Goal: Information Seeking & Learning: Compare options

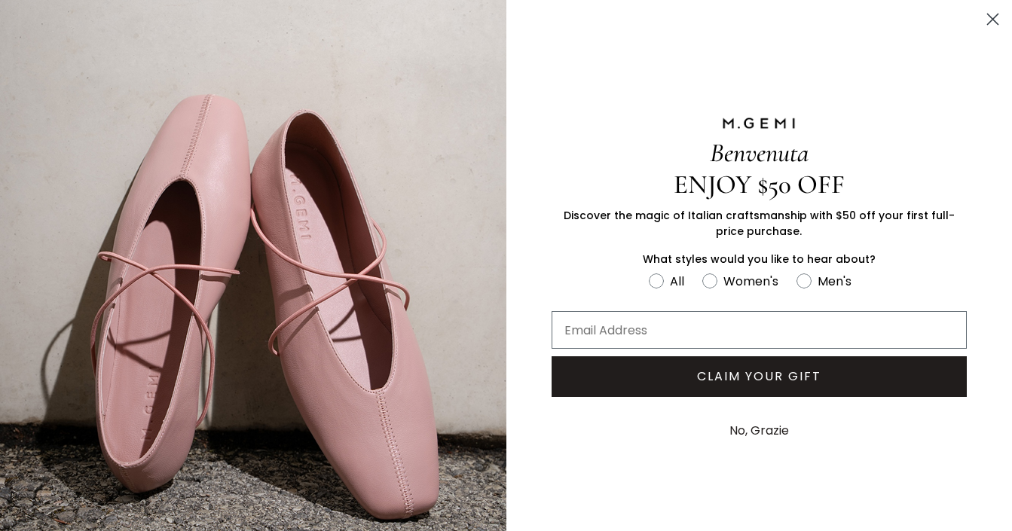
click at [992, 19] on icon "Close dialog" at bounding box center [993, 19] width 11 height 11
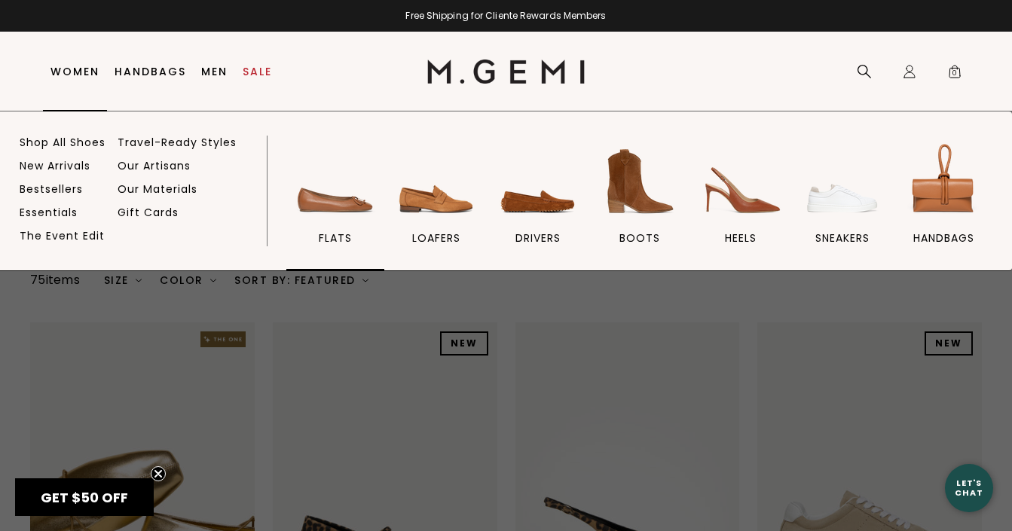
click at [333, 208] on img at bounding box center [335, 181] width 84 height 84
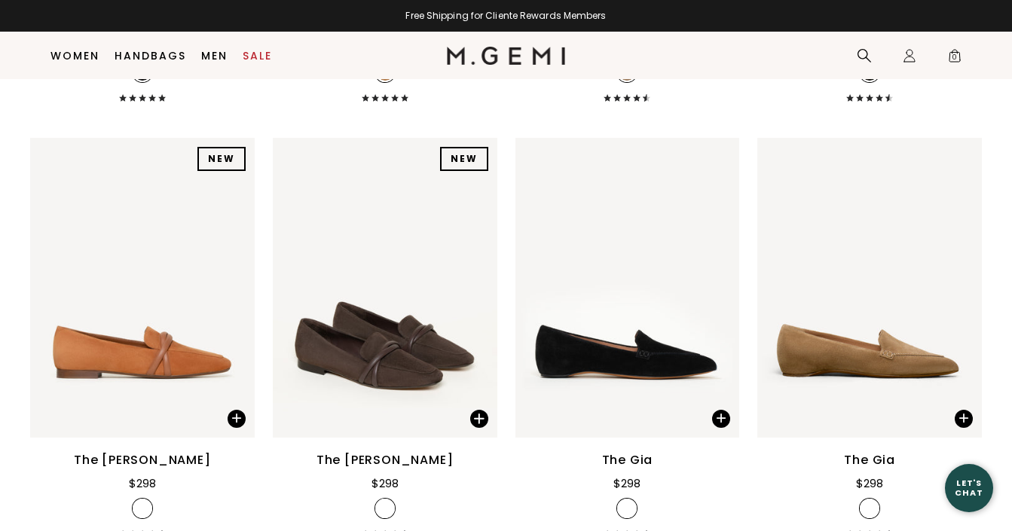
scroll to position [594, 0]
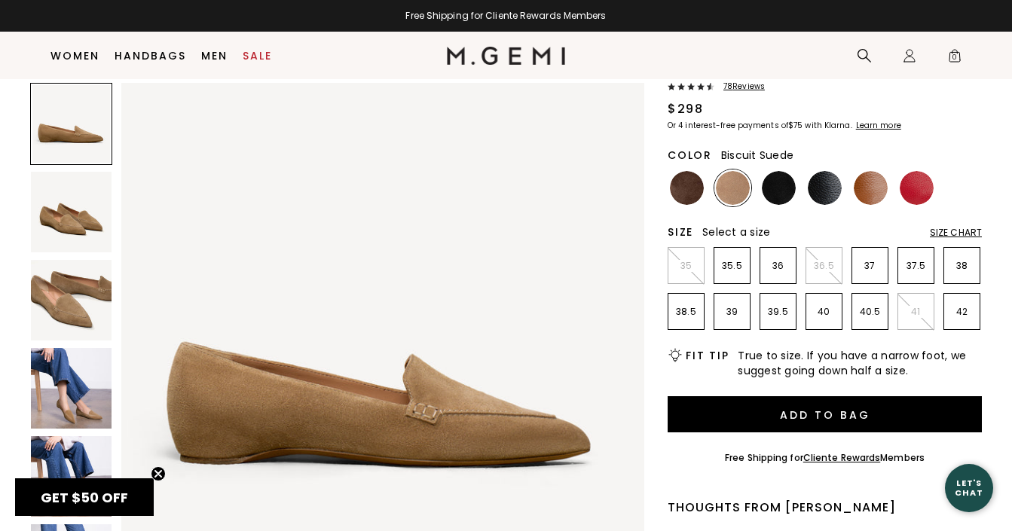
scroll to position [122, 0]
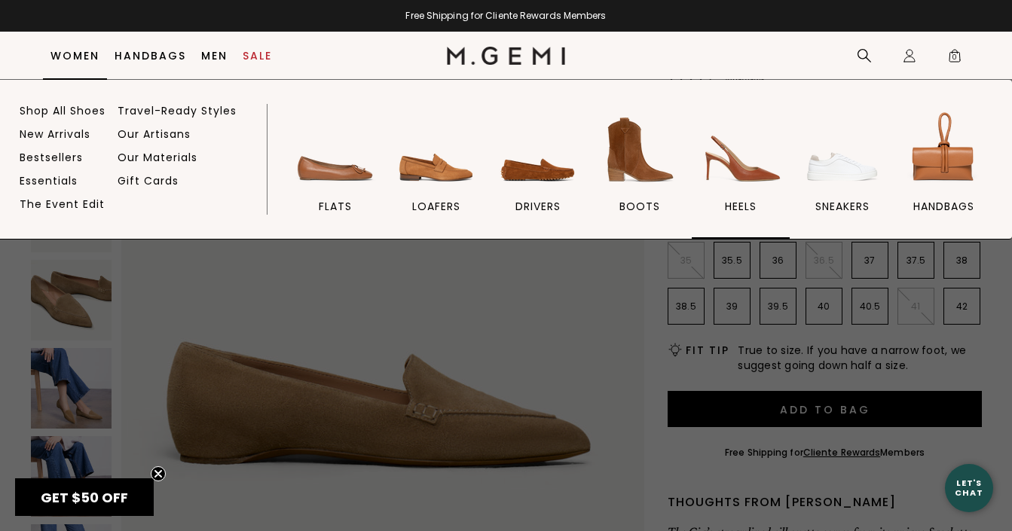
click at [740, 164] on img at bounding box center [740, 150] width 84 height 84
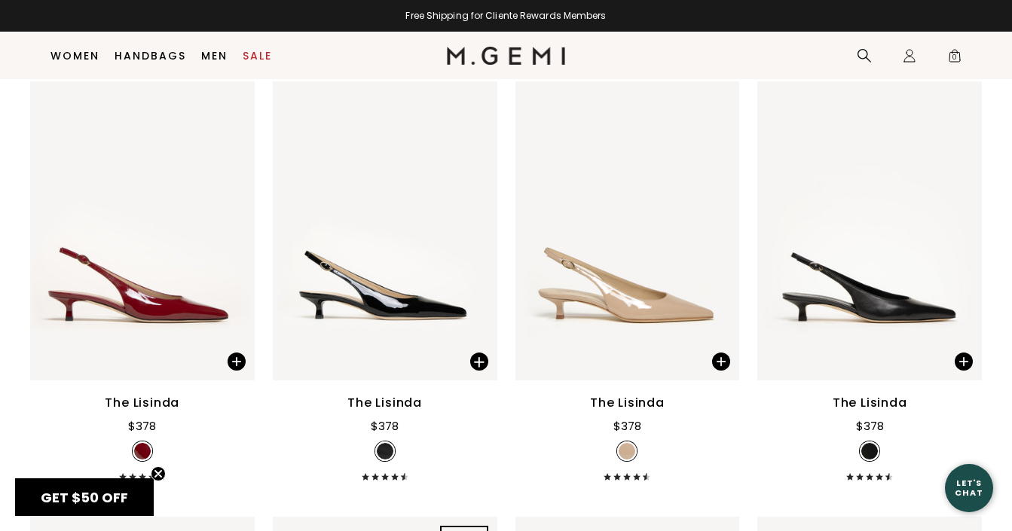
scroll to position [1390, 0]
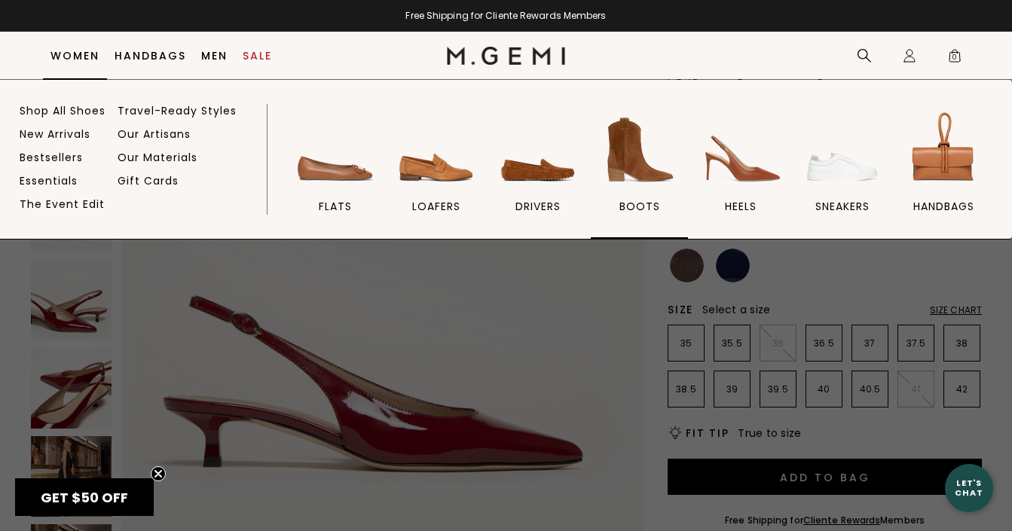
click at [614, 149] on img at bounding box center [639, 150] width 84 height 84
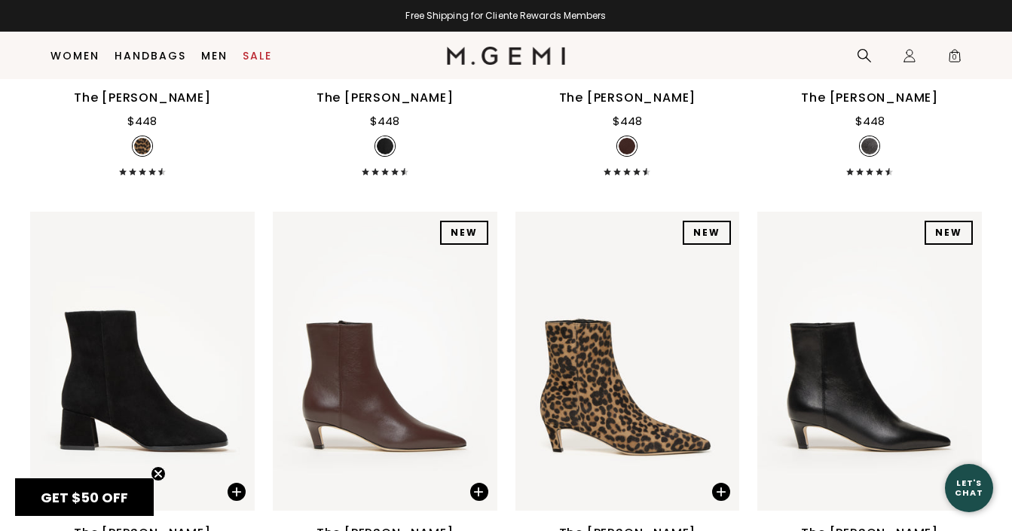
scroll to position [1008, 0]
